Goal: Navigation & Orientation: Find specific page/section

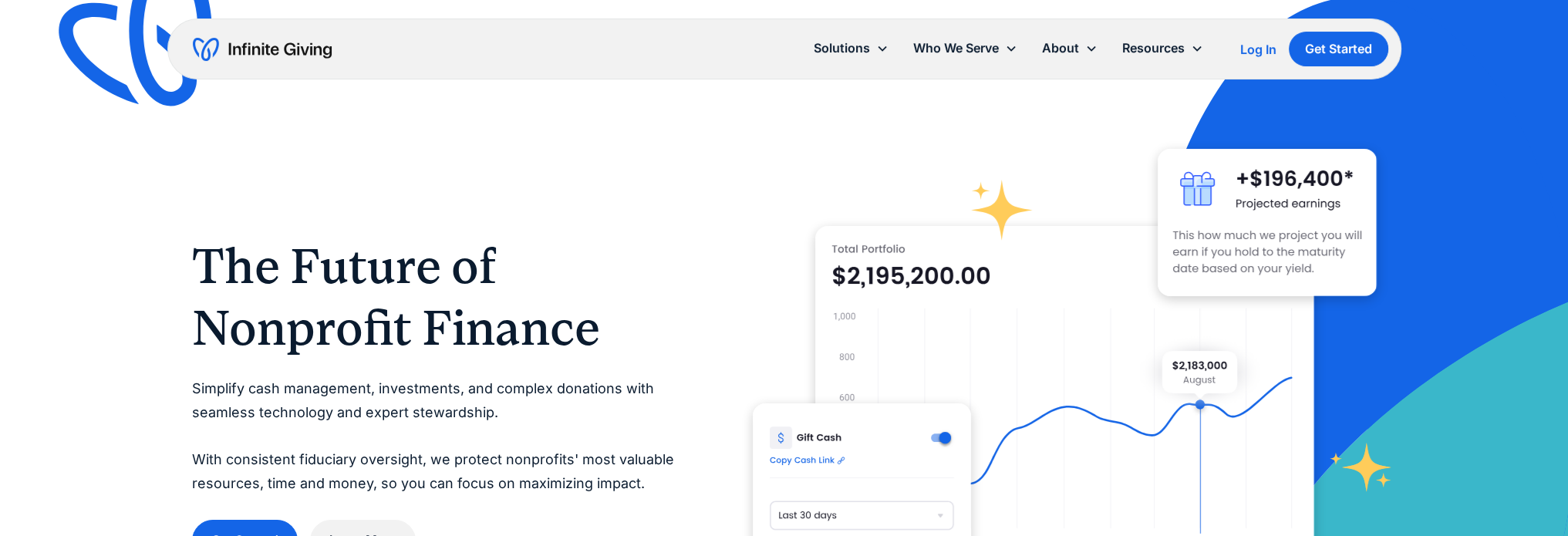
click at [1256, 49] on div "Log In" at bounding box center [1259, 49] width 36 height 12
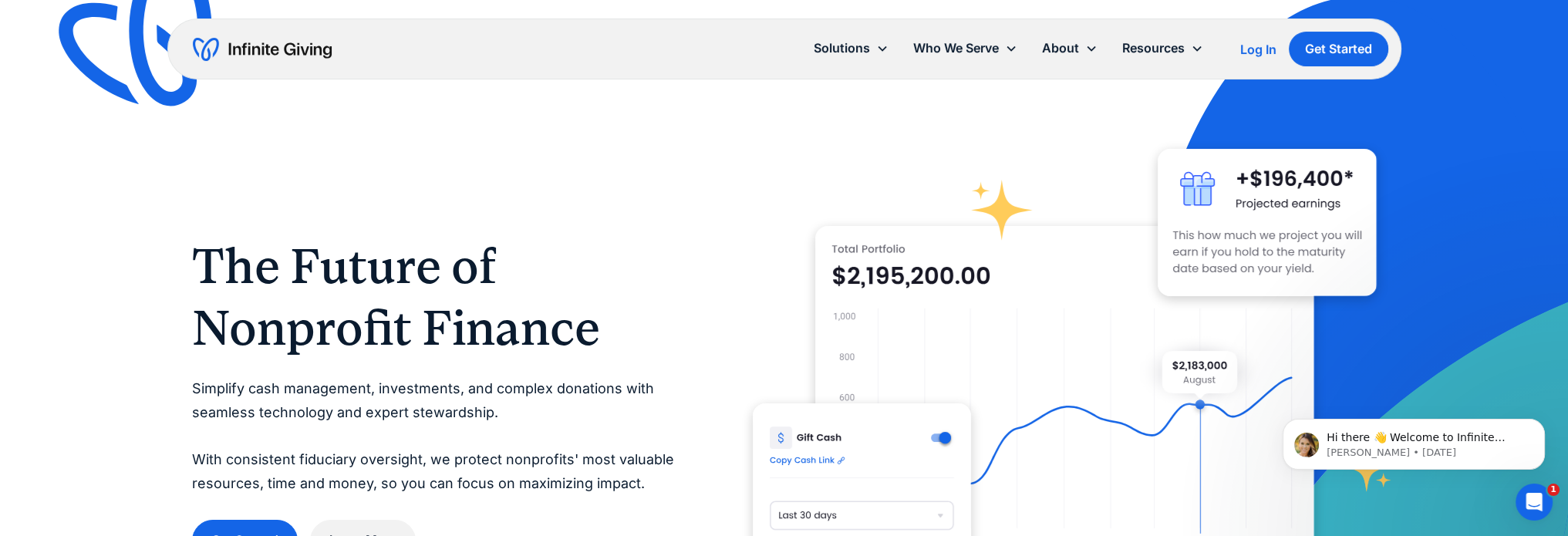
click at [1263, 49] on div "Log In" at bounding box center [1259, 49] width 36 height 12
click at [1241, 51] on div "Log In" at bounding box center [1259, 49] width 36 height 12
click at [1250, 46] on div "Log In" at bounding box center [1259, 49] width 36 height 12
click at [1065, 84] on link "Team" at bounding box center [1074, 88] width 50 height 21
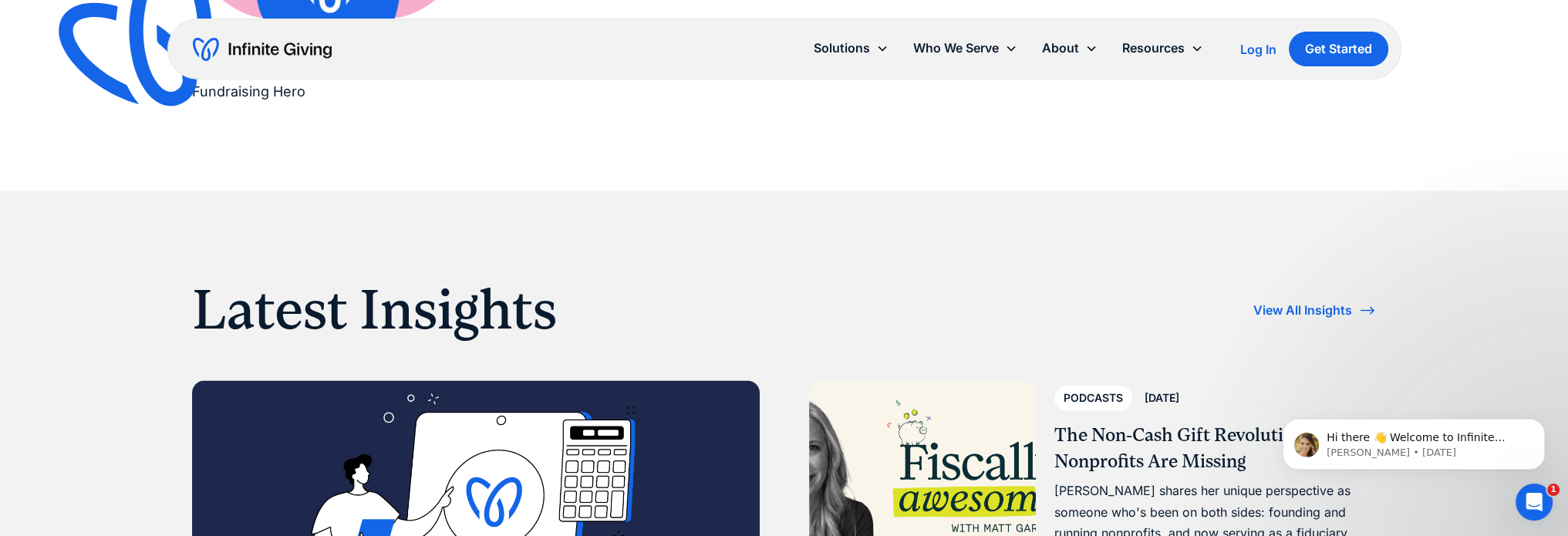
scroll to position [3239, 0]
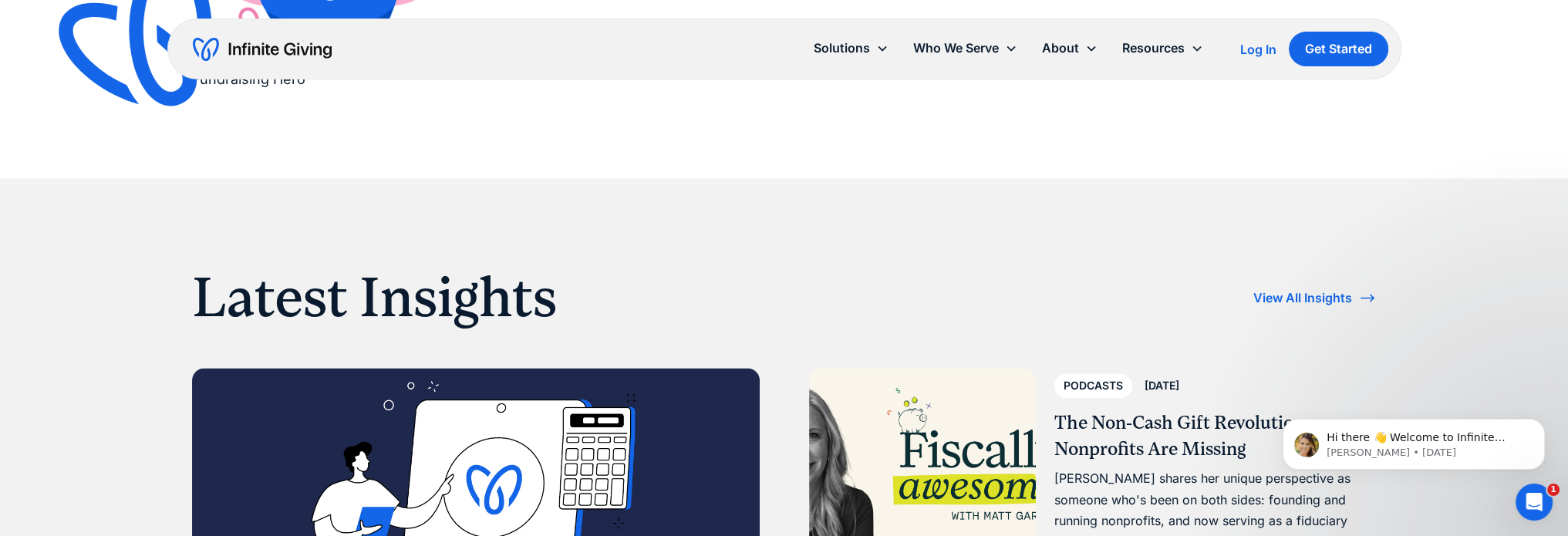
click at [1262, 47] on div "Log In" at bounding box center [1259, 49] width 36 height 12
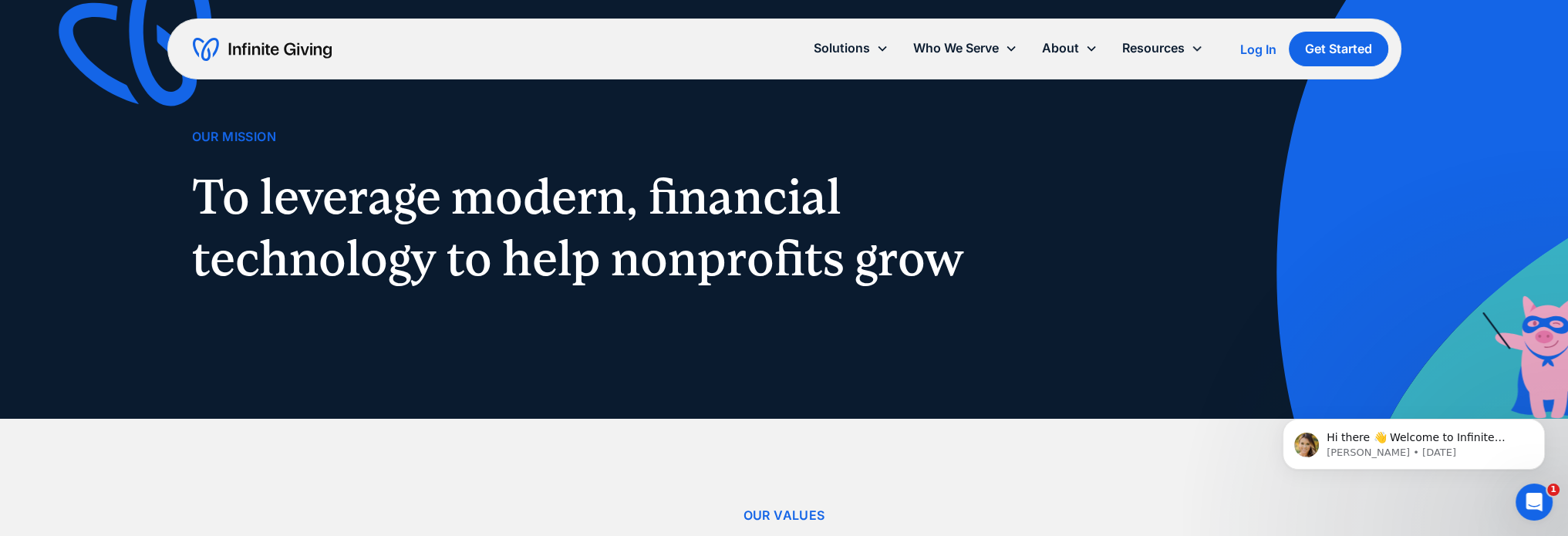
scroll to position [0, 0]
